Goal: Task Accomplishment & Management: Use online tool/utility

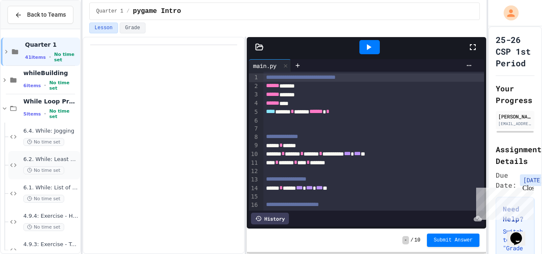
scroll to position [48, 0]
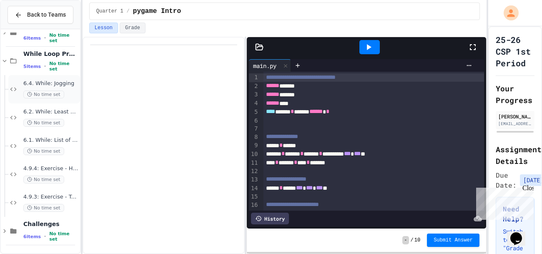
click at [62, 89] on div "6.4. While: Jogging No time set" at bounding box center [50, 89] width 55 height 18
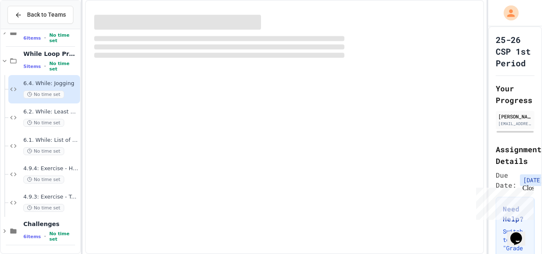
scroll to position [38, 0]
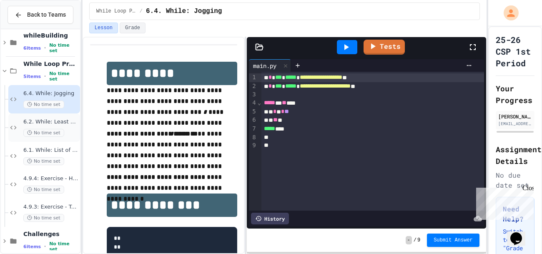
click at [43, 117] on div "6.2. While: Least divisor No time set" at bounding box center [44, 127] width 72 height 28
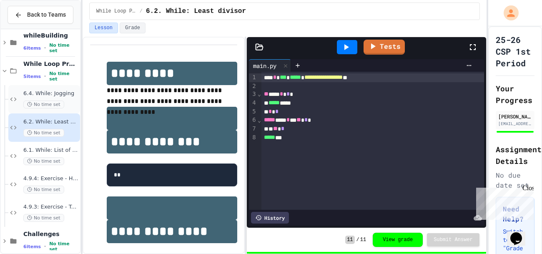
click at [43, 101] on span "No time set" at bounding box center [43, 104] width 41 height 8
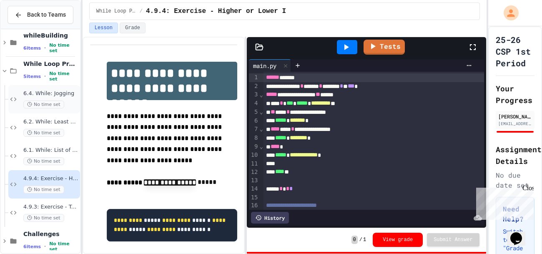
click at [56, 94] on span "6.4. While: Jogging" at bounding box center [50, 93] width 55 height 7
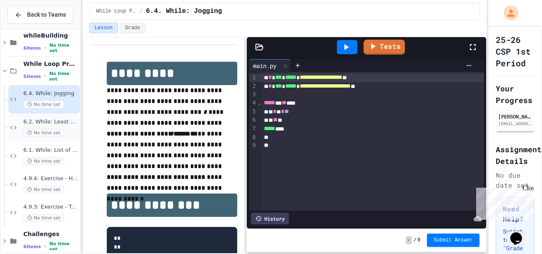
click at [39, 129] on span "No time set" at bounding box center [43, 133] width 41 height 8
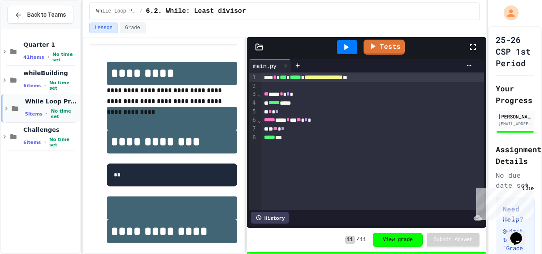
click at [5, 108] on icon at bounding box center [7, 109] width 8 height 8
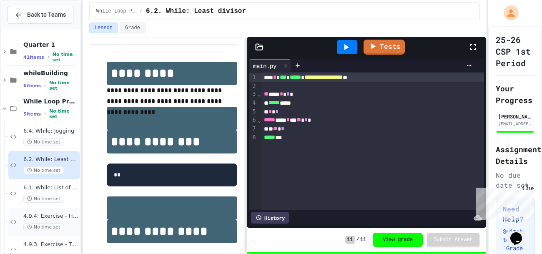
click at [60, 220] on div "4.9.4: Exercise - Higher or Lower I No time set" at bounding box center [50, 222] width 55 height 18
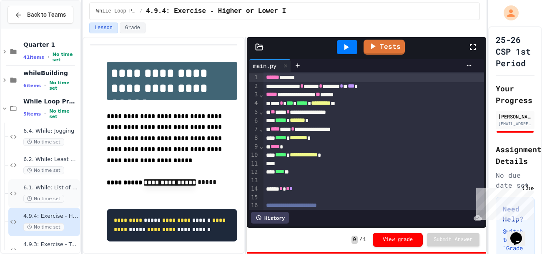
click at [56, 196] on span "No time set" at bounding box center [43, 199] width 41 height 8
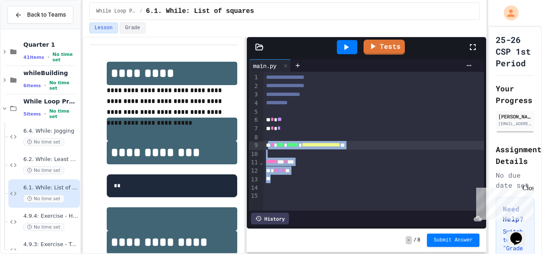
drag, startPoint x: 303, startPoint y: 177, endPoint x: 270, endPoint y: 144, distance: 47.5
click at [270, 144] on div "**********" at bounding box center [373, 141] width 221 height 139
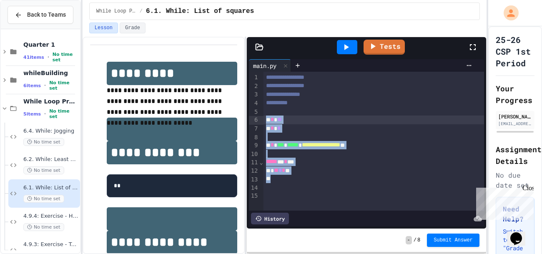
drag, startPoint x: 331, startPoint y: 180, endPoint x: 266, endPoint y: 118, distance: 90.3
click at [266, 118] on div "**********" at bounding box center [373, 141] width 221 height 139
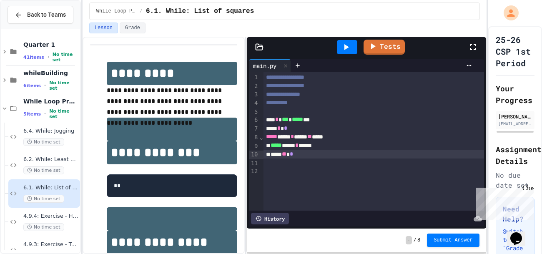
click at [355, 46] on div at bounding box center [347, 47] width 20 height 14
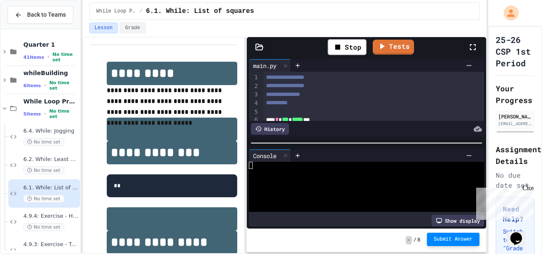
click at [464, 241] on span "Submit Answer" at bounding box center [453, 239] width 39 height 7
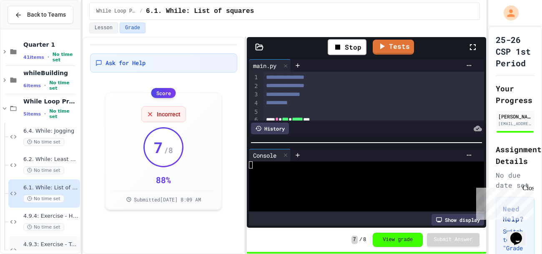
click at [61, 240] on div "4.9.3: Exercise - Target Sum No time set" at bounding box center [44, 250] width 72 height 28
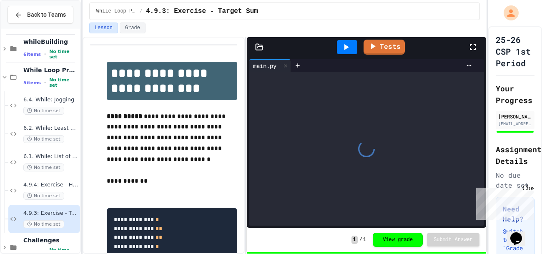
scroll to position [39, 0]
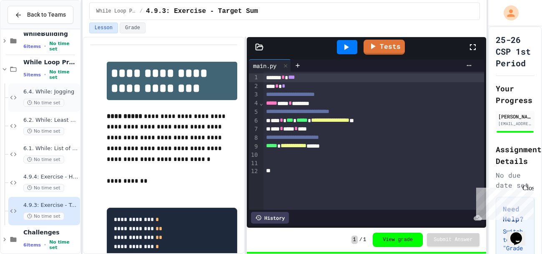
click at [48, 102] on span "No time set" at bounding box center [43, 103] width 41 height 8
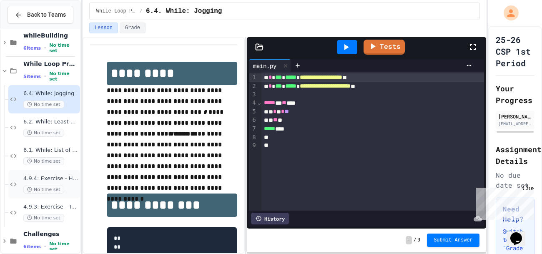
click at [65, 185] on div "4.9.4: Exercise - Higher or Lower I No time set" at bounding box center [50, 184] width 55 height 18
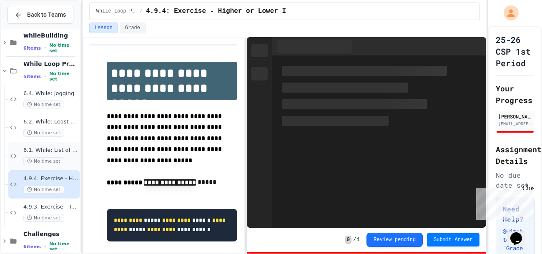
click at [63, 151] on span "6.1. While: List of squares" at bounding box center [50, 150] width 55 height 7
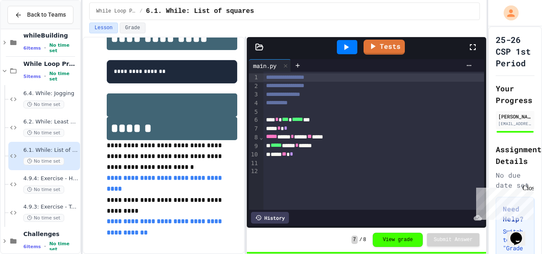
scroll to position [211, 0]
click at [38, 100] on span "No time set" at bounding box center [43, 104] width 41 height 8
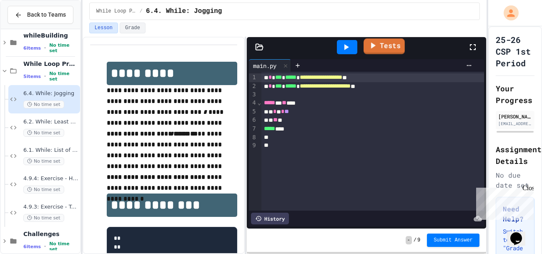
click at [383, 46] on link "Tests" at bounding box center [384, 46] width 41 height 16
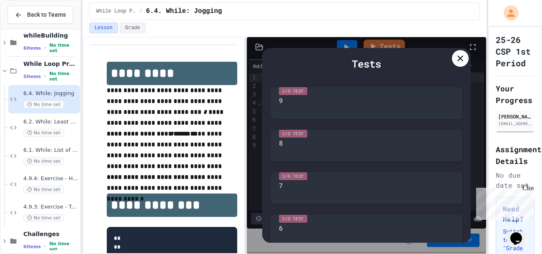
click at [454, 63] on div at bounding box center [460, 58] width 17 height 17
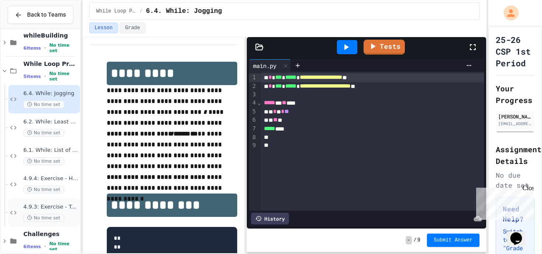
click at [54, 199] on div "4.9.3: Exercise - Target Sum No time set" at bounding box center [44, 212] width 72 height 28
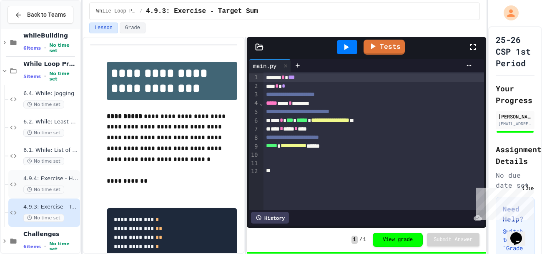
click at [56, 181] on span "4.9.4: Exercise - Higher or Lower I" at bounding box center [50, 178] width 55 height 7
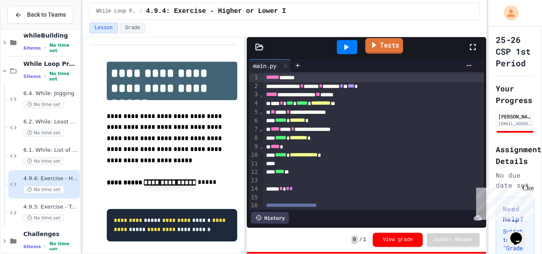
click at [378, 46] on link "Tests" at bounding box center [384, 46] width 38 height 16
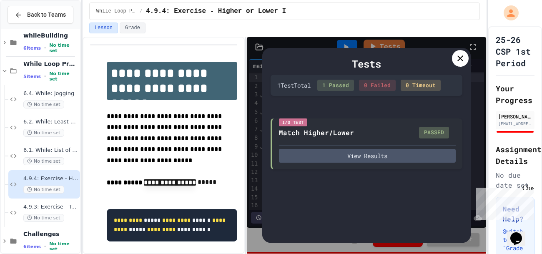
click at [461, 51] on div at bounding box center [460, 58] width 17 height 17
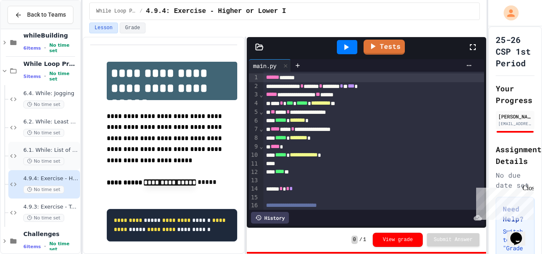
click at [42, 163] on span "No time set" at bounding box center [43, 161] width 41 height 8
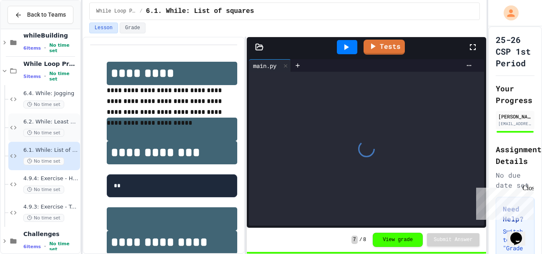
click at [48, 123] on span "6.2. While: Least divisor" at bounding box center [50, 121] width 55 height 7
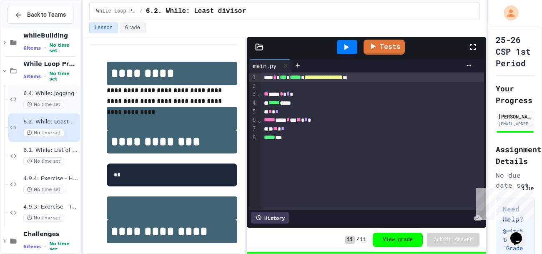
click at [58, 103] on span "No time set" at bounding box center [43, 104] width 41 height 8
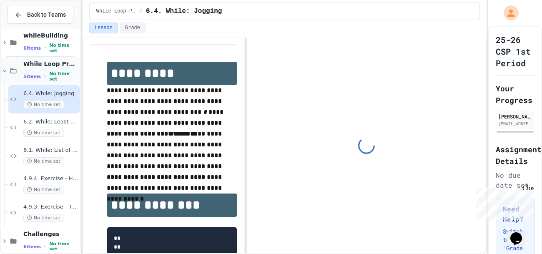
scroll to position [48, 0]
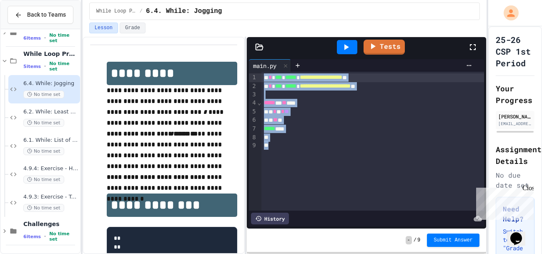
drag, startPoint x: 322, startPoint y: 150, endPoint x: 239, endPoint y: 45, distance: 133.5
click at [239, 45] on div "**********" at bounding box center [285, 145] width 404 height 217
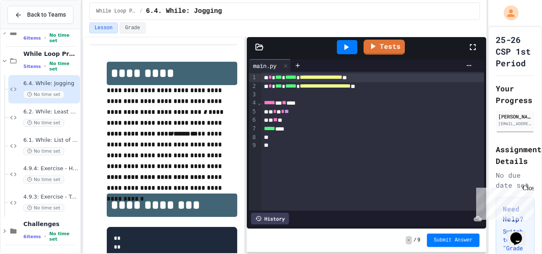
click at [342, 75] on span "**********" at bounding box center [321, 77] width 43 height 6
click at [396, 86] on div "**********" at bounding box center [372, 86] width 223 height 9
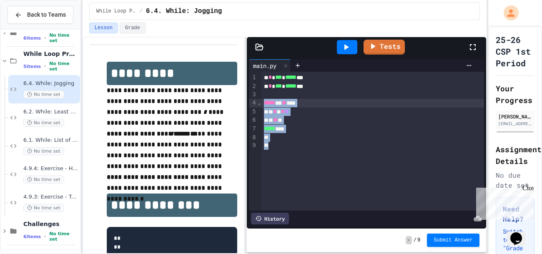
drag, startPoint x: 298, startPoint y: 156, endPoint x: 258, endPoint y: 100, distance: 68.6
click at [258, 100] on div "9 1 2 3 4 5 6 7 8 9 › ⌄ * * *** * ***** *** * * *** * ***** *** ***** * ** *** …" at bounding box center [366, 141] width 235 height 139
click at [268, 94] on div at bounding box center [372, 94] width 223 height 8
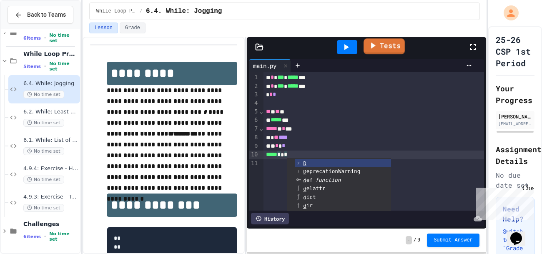
click at [383, 45] on link "Tests" at bounding box center [384, 46] width 41 height 16
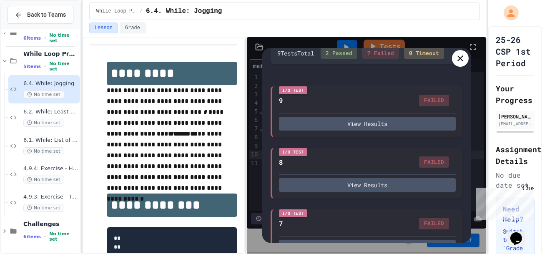
scroll to position [0, 0]
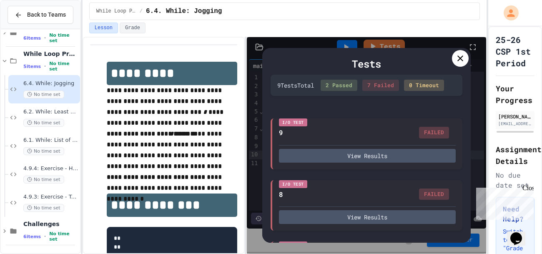
click at [465, 61] on div at bounding box center [460, 58] width 17 height 17
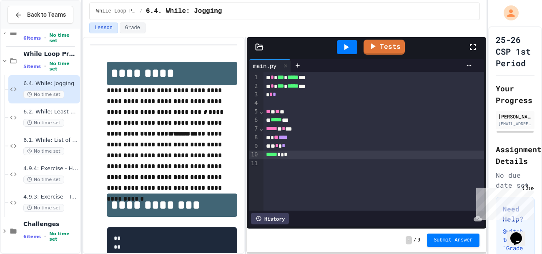
click at [286, 144] on div "* * *" at bounding box center [373, 146] width 221 height 9
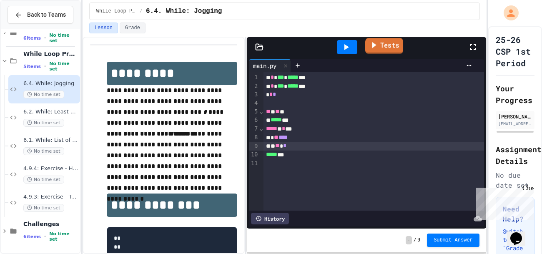
click at [386, 45] on link "Tests" at bounding box center [384, 46] width 38 height 16
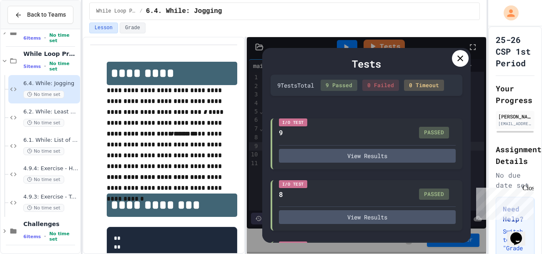
click at [462, 57] on icon at bounding box center [460, 58] width 10 height 10
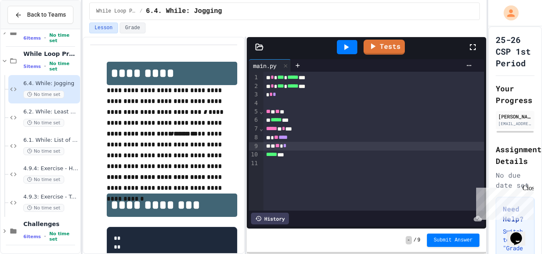
click at [464, 240] on span "Submit Answer" at bounding box center [453, 240] width 39 height 7
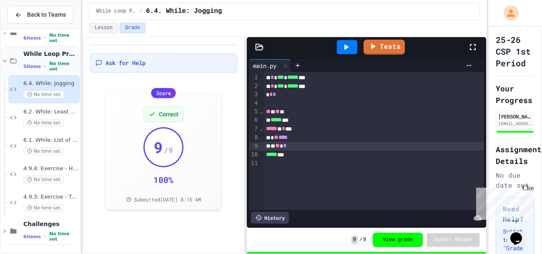
click at [5, 63] on icon at bounding box center [5, 61] width 8 height 8
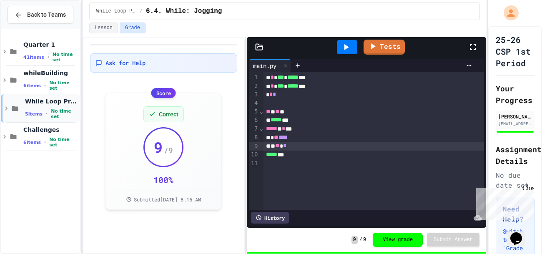
click at [8, 106] on icon at bounding box center [7, 109] width 8 height 8
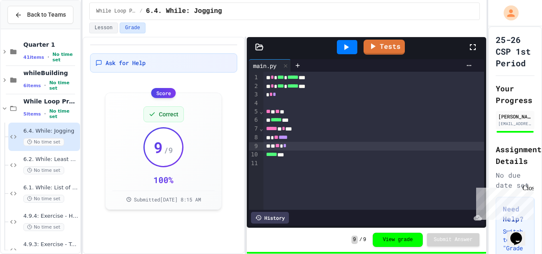
click at [198, 20] on div "While Loop Projects / 6.4. While: Jogging" at bounding box center [285, 11] width 404 height 23
click at [40, 158] on span "6.2. While: Least divisor" at bounding box center [50, 159] width 55 height 7
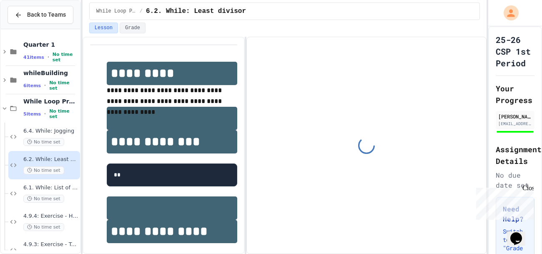
click at [45, 186] on span "6.1. While: List of squares" at bounding box center [50, 187] width 55 height 7
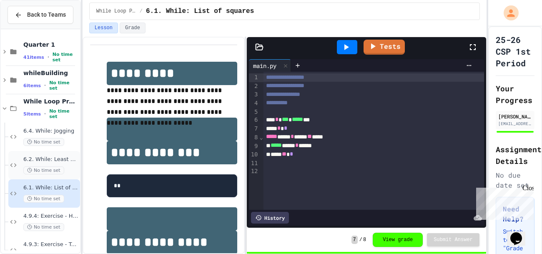
click at [50, 156] on span "6.2. While: Least divisor" at bounding box center [50, 159] width 55 height 7
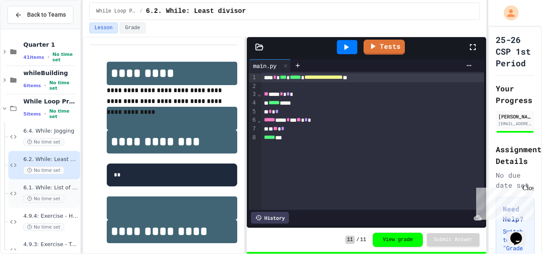
click at [63, 196] on div "No time set" at bounding box center [50, 199] width 55 height 8
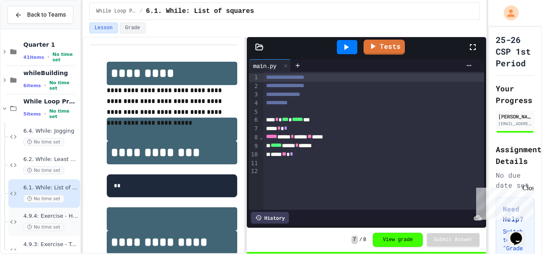
click at [60, 226] on span "No time set" at bounding box center [43, 227] width 41 height 8
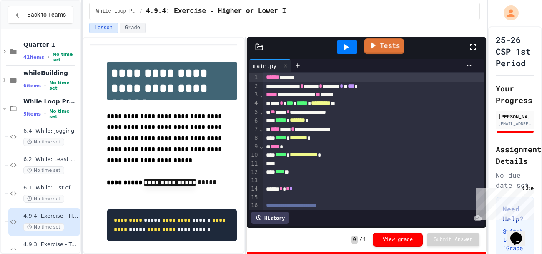
click at [370, 50] on icon at bounding box center [373, 45] width 10 height 10
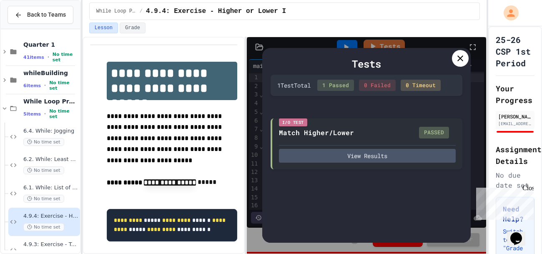
click at [455, 64] on div at bounding box center [460, 58] width 17 height 17
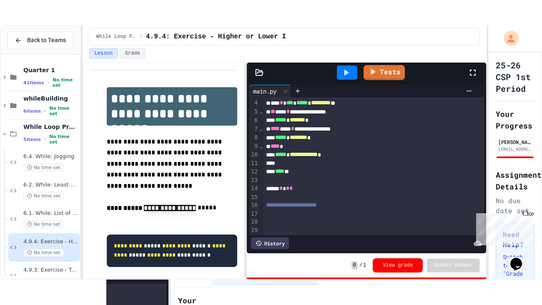
scroll to position [25, 0]
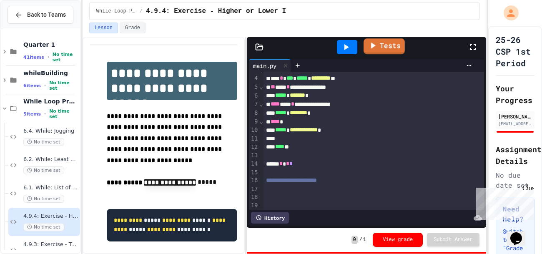
click at [385, 43] on link "Tests" at bounding box center [384, 46] width 41 height 16
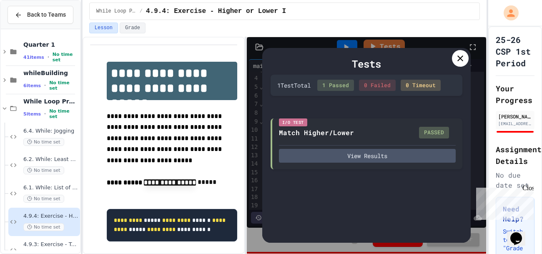
click at [461, 55] on icon at bounding box center [460, 58] width 10 height 10
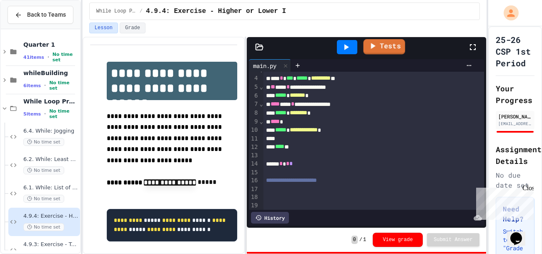
click at [400, 48] on link "Tests" at bounding box center [384, 46] width 42 height 15
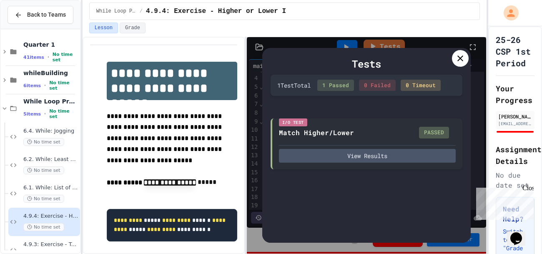
click at [458, 59] on icon at bounding box center [460, 58] width 10 height 10
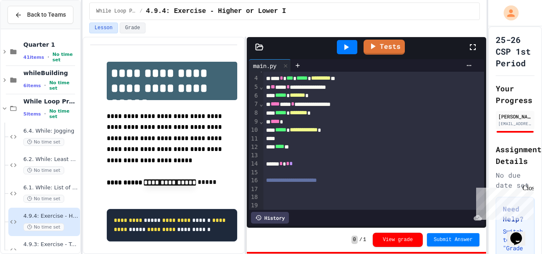
click at [446, 237] on span "Submit Answer" at bounding box center [453, 239] width 39 height 7
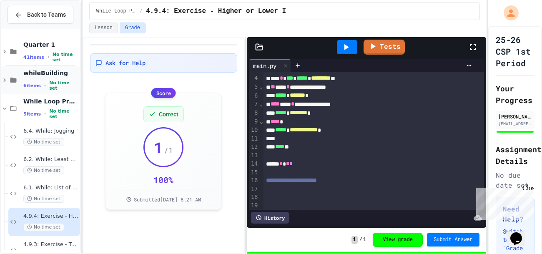
click at [5, 85] on div "whileBuilding 6 items • No time set" at bounding box center [40, 80] width 79 height 28
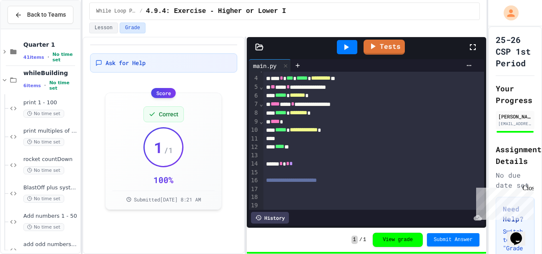
click at [5, 85] on div "whileBuilding 6 items • No time set" at bounding box center [40, 80] width 79 height 28
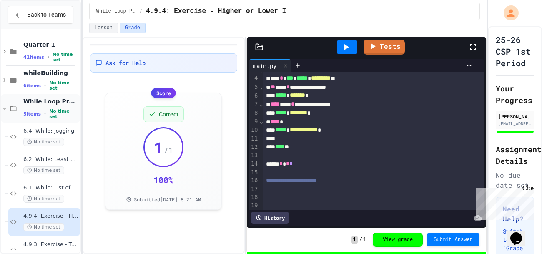
click at [4, 106] on icon at bounding box center [5, 109] width 8 height 8
